Goal: Check status: Check status

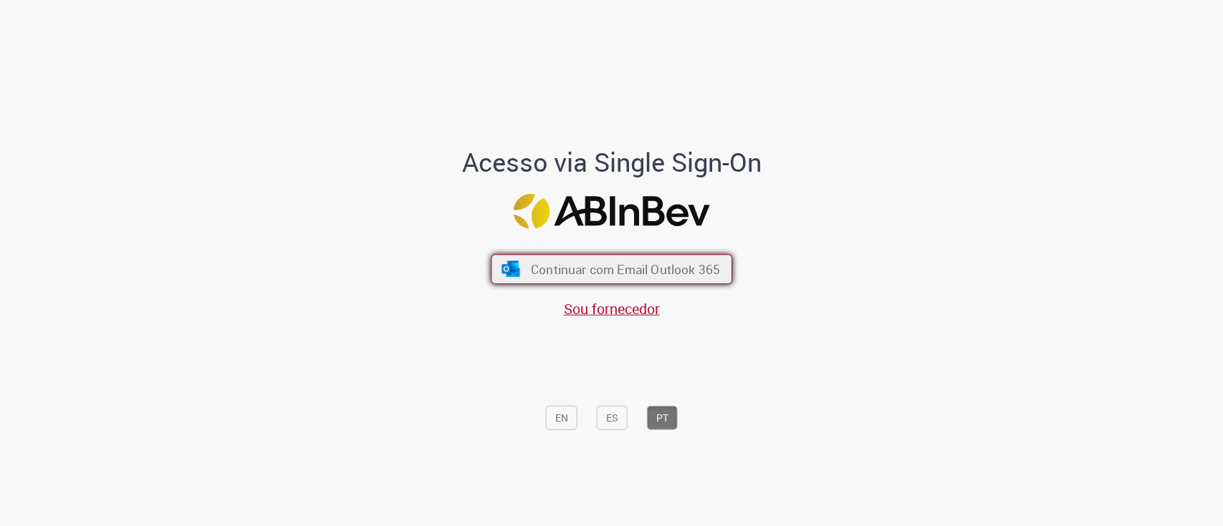
click at [590, 263] on span "Continuar com Email Outlook 365" at bounding box center [625, 269] width 189 height 16
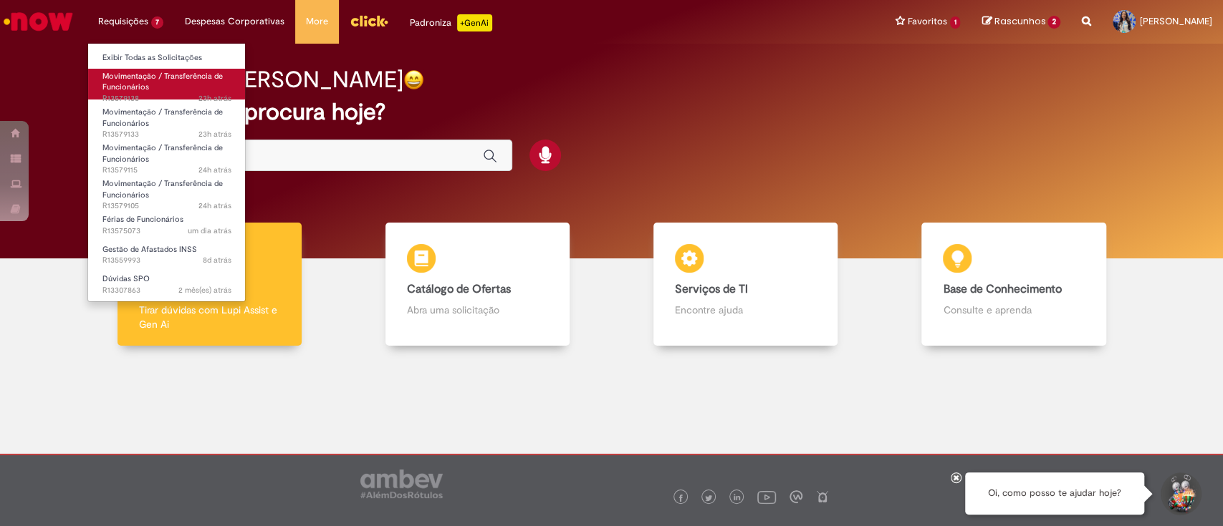
click at [153, 85] on link "Movimentação / Transferência de Funcionários 23h atrás 23 horas atrás R13579138" at bounding box center [167, 84] width 158 height 31
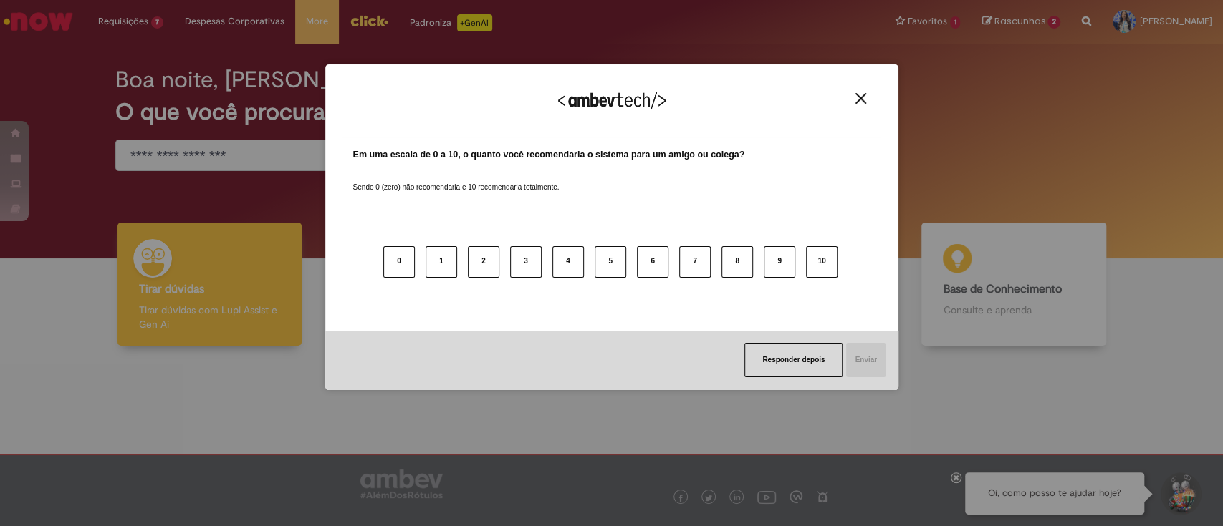
click at [861, 99] on img "Close" at bounding box center [860, 98] width 11 height 11
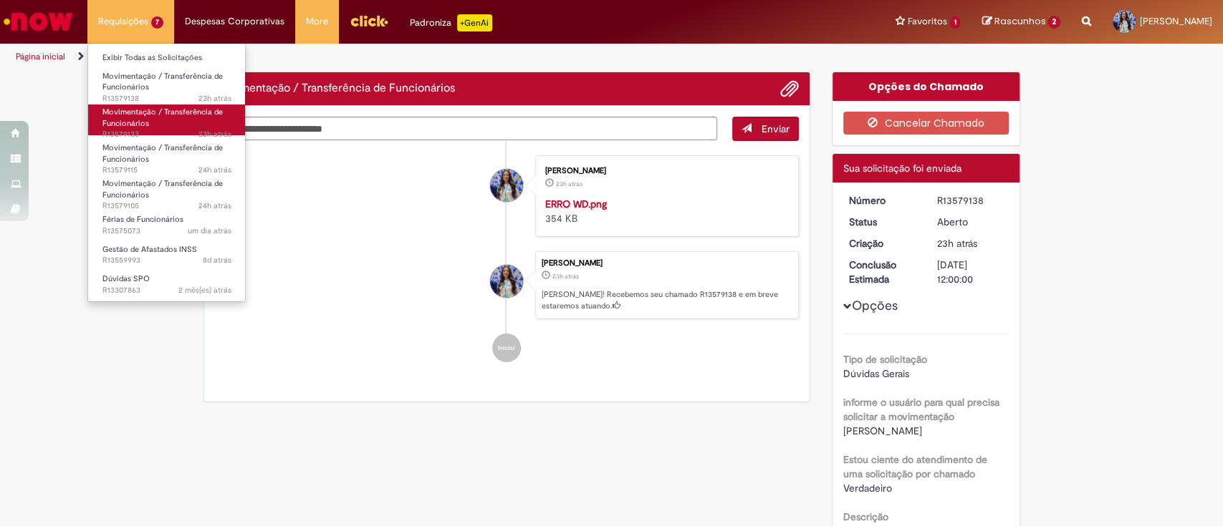
click at [174, 121] on link "Movimentação / Transferência de Funcionários 23h atrás 23 horas atrás R13579133" at bounding box center [167, 120] width 158 height 31
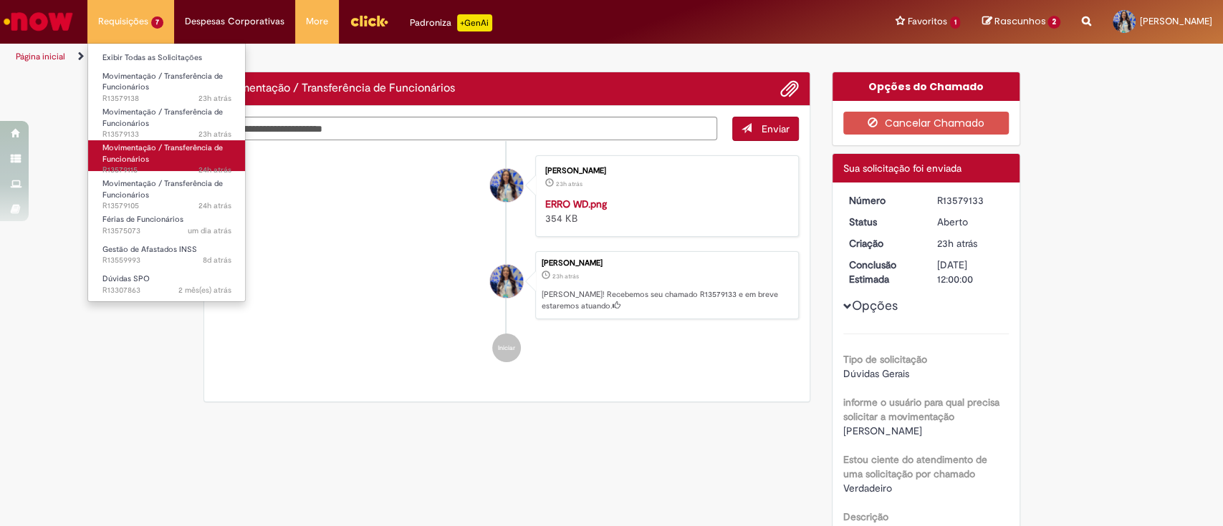
click at [177, 151] on span "Movimentação / Transferência de Funcionários" at bounding box center [162, 154] width 120 height 22
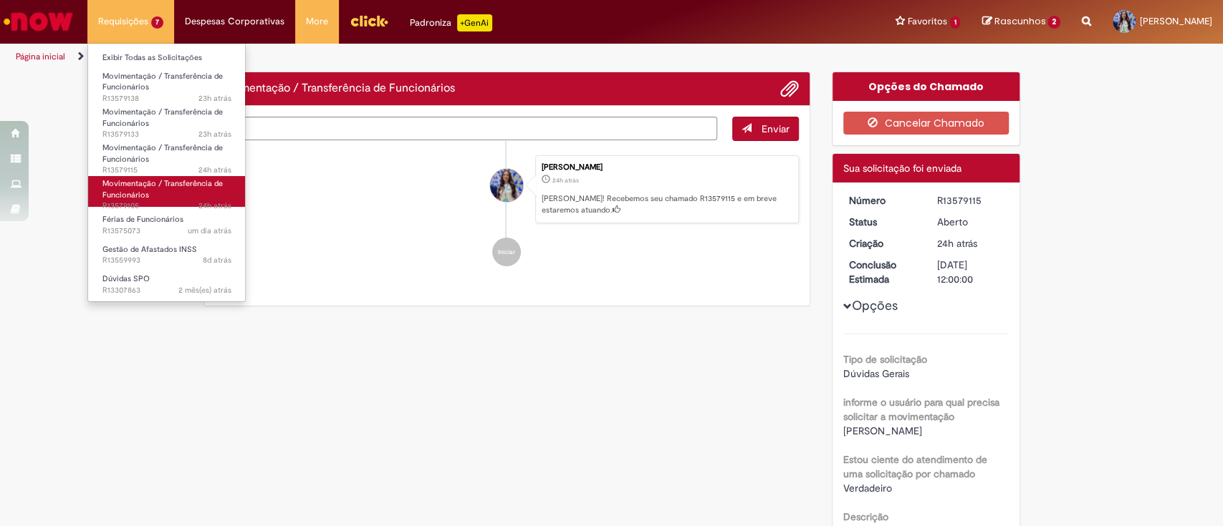
click at [180, 184] on span "Movimentação / Transferência de Funcionários" at bounding box center [162, 189] width 120 height 22
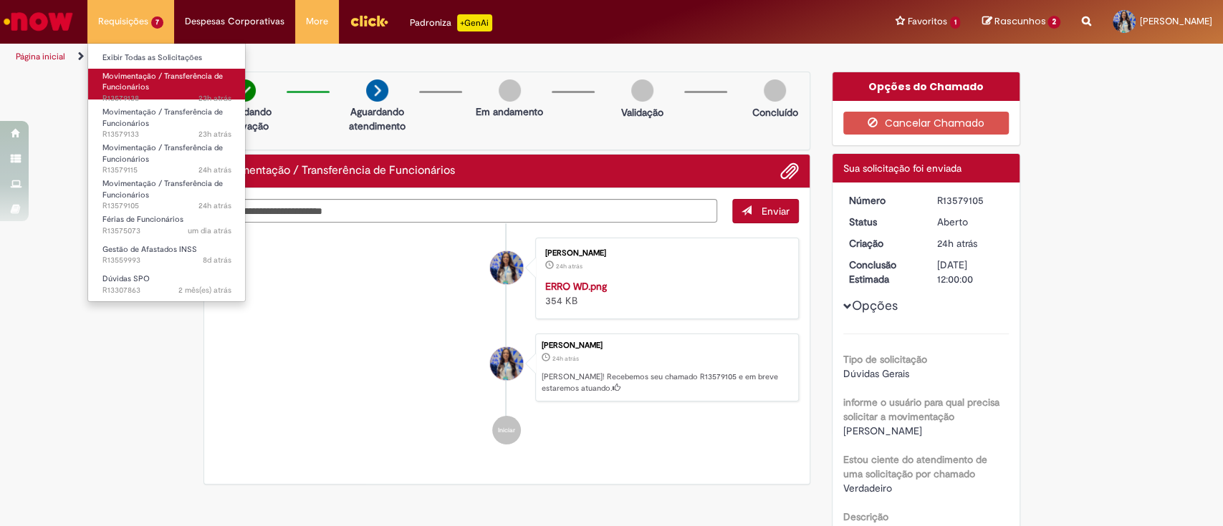
click at [166, 74] on span "Movimentação / Transferência de Funcionários" at bounding box center [162, 82] width 120 height 22
click at [181, 72] on span "Movimentação / Transferência de Funcionários" at bounding box center [162, 82] width 120 height 22
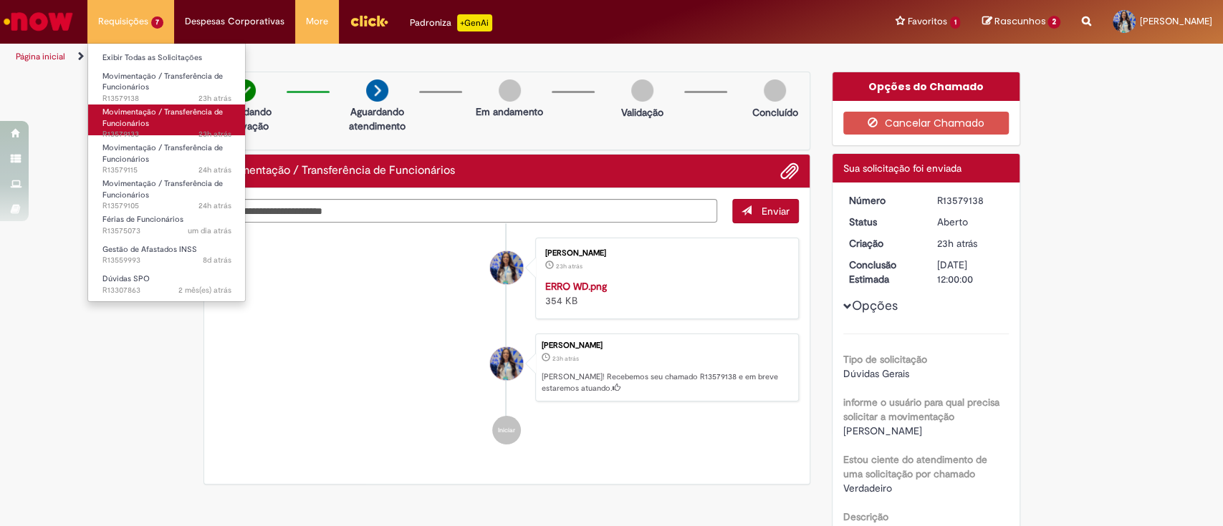
click at [149, 115] on span "Movimentação / Transferência de Funcionários" at bounding box center [162, 118] width 120 height 22
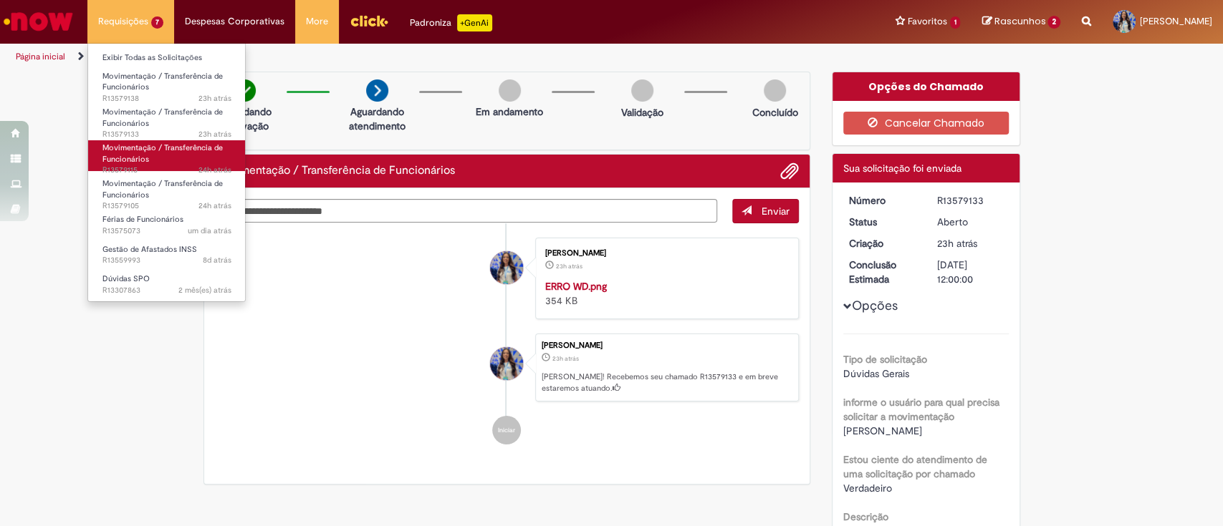
click at [165, 149] on span "Movimentação / Transferência de Funcionários" at bounding box center [162, 154] width 120 height 22
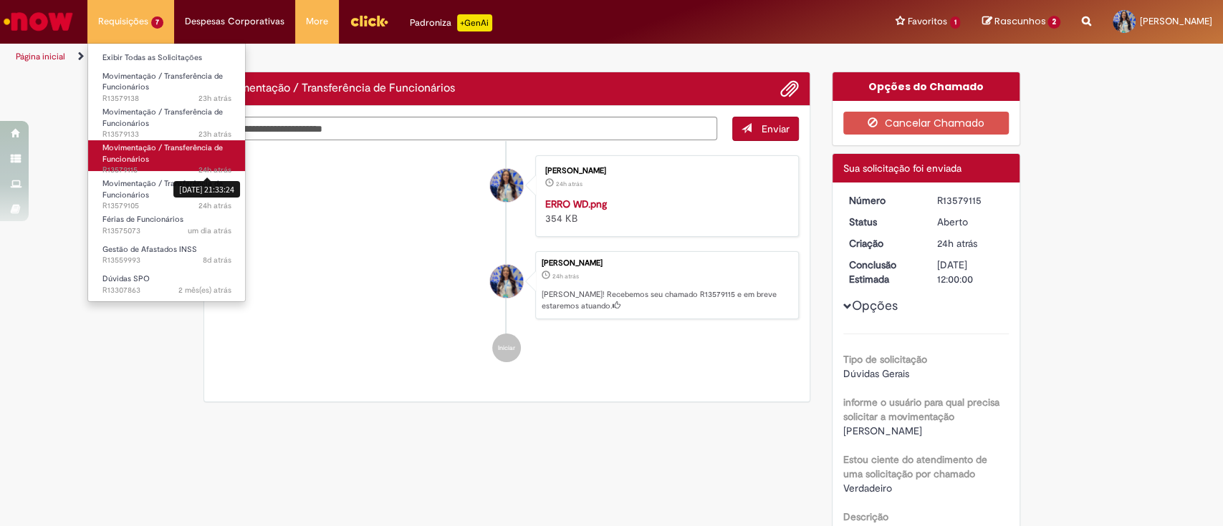
click at [202, 175] on span "24h atrás 24 horas atrás [DATE] 21:33:24" at bounding box center [214, 170] width 33 height 11
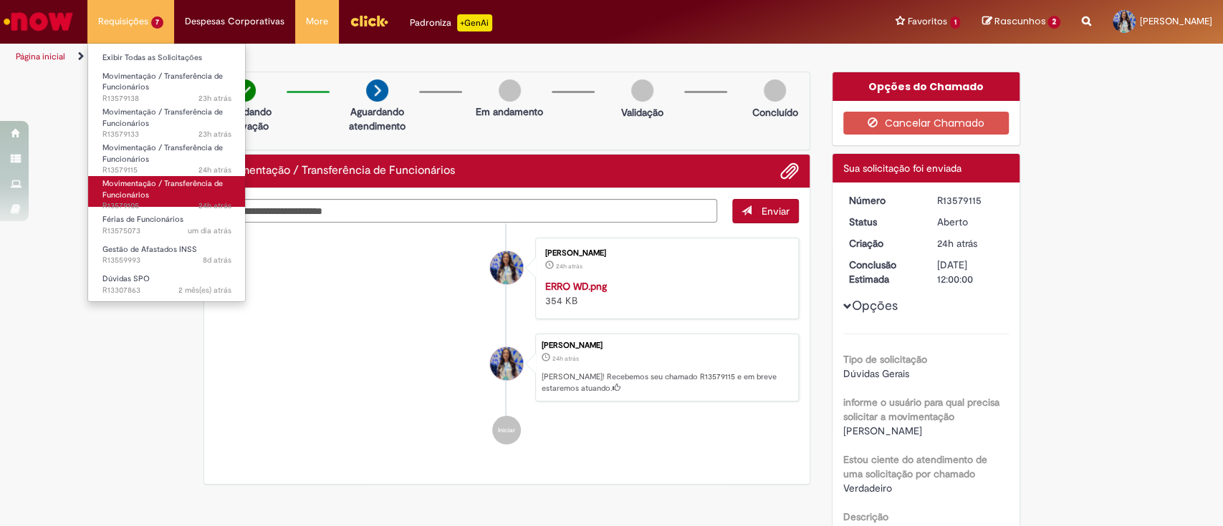
click at [211, 187] on span "Movimentação / Transferência de Funcionários" at bounding box center [162, 189] width 120 height 22
